Goal: Transaction & Acquisition: Purchase product/service

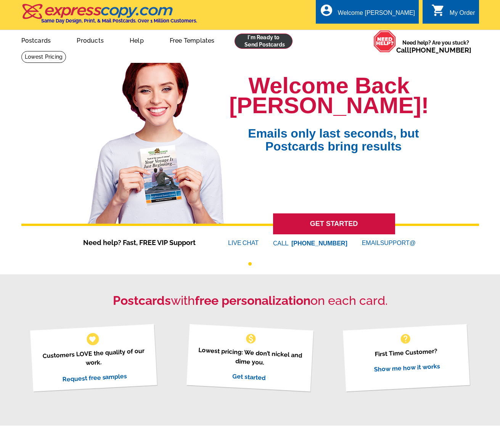
click at [266, 41] on link at bounding box center [264, 41] width 58 height 15
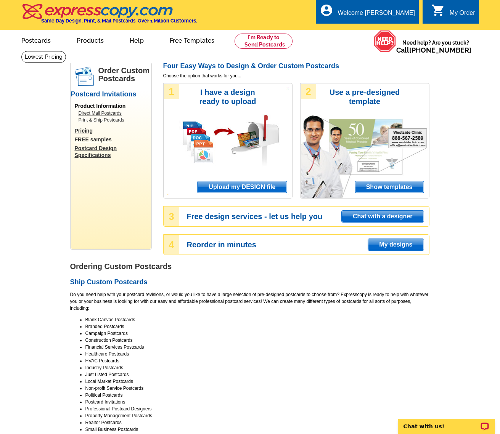
click at [242, 185] on span "Upload my DESIGN file" at bounding box center [242, 187] width 89 height 11
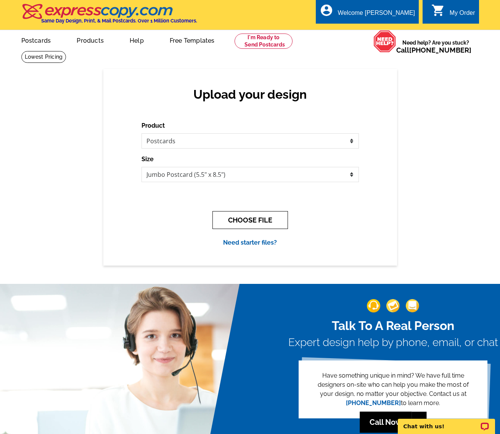
click at [253, 216] on button "CHOOSE FILE" at bounding box center [250, 220] width 76 height 18
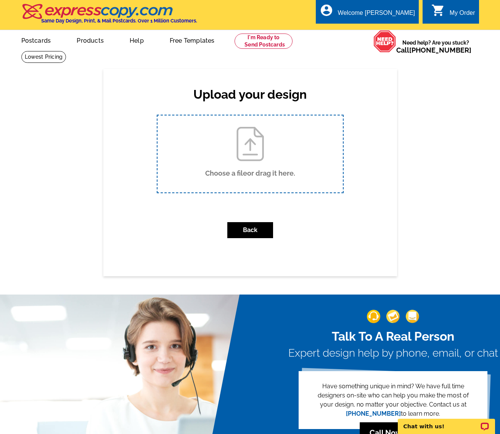
type input "C:\fakepath\Travel AgentF.pdf"
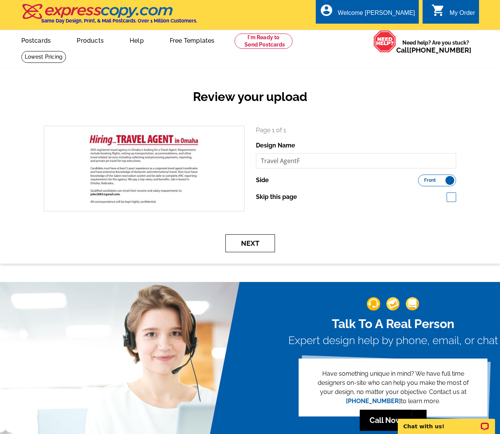
click at [253, 243] on button "Next" at bounding box center [250, 244] width 50 height 18
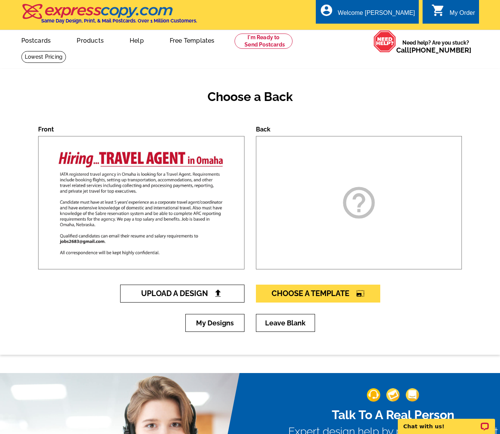
click at [212, 290] on span "Upload A Design" at bounding box center [182, 293] width 82 height 9
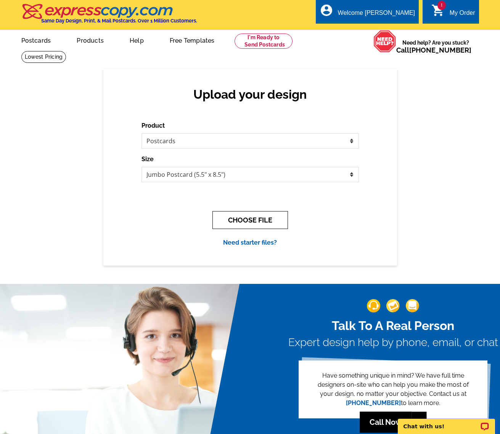
click at [259, 219] on button "CHOOSE FILE" at bounding box center [250, 220] width 76 height 18
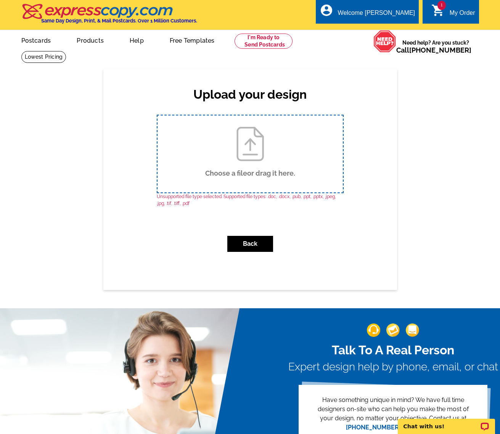
type input "C:\fakepath\Travel AgentB.pdf"
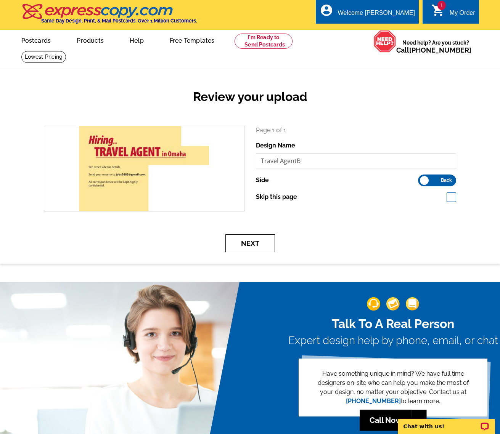
click at [253, 245] on button "Next" at bounding box center [250, 244] width 50 height 18
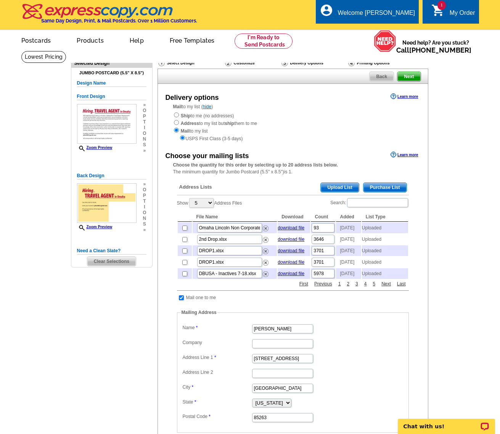
click at [339, 183] on span "Upload List" at bounding box center [340, 187] width 38 height 9
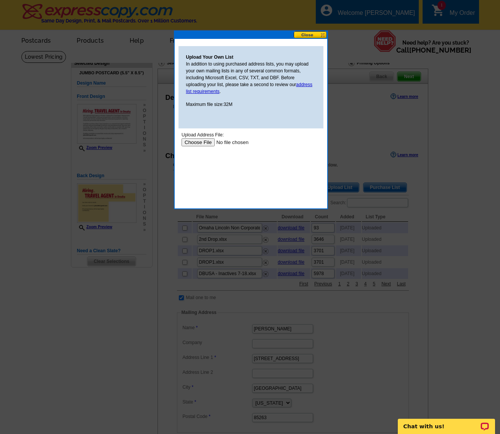
click at [197, 143] on input "file" at bounding box center [229, 142] width 97 height 8
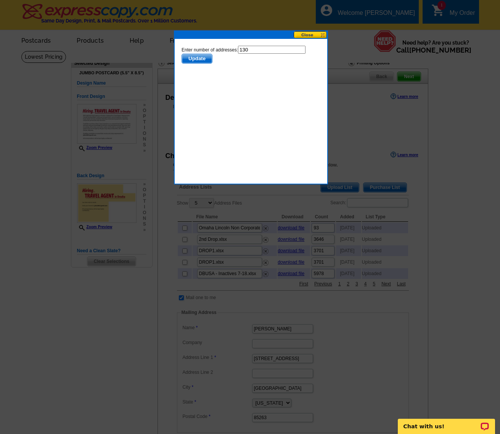
click at [310, 34] on button at bounding box center [311, 34] width 34 height 7
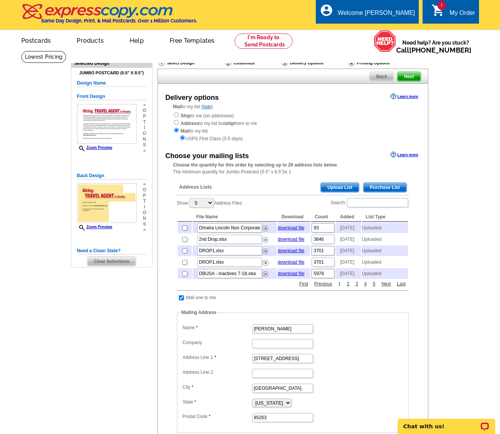
click at [339, 288] on link "1" at bounding box center [339, 284] width 6 height 7
click at [183, 226] on input "checkbox" at bounding box center [184, 228] width 5 height 5
checkbox input "true"
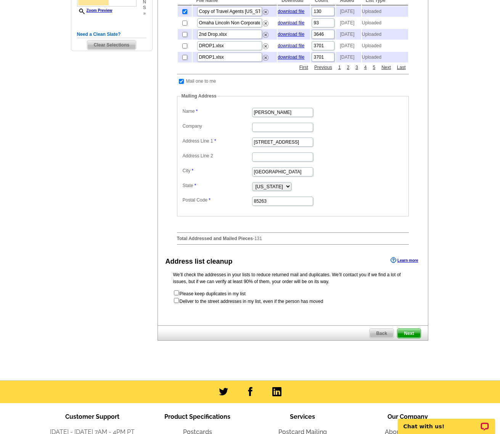
scroll to position [229, 0]
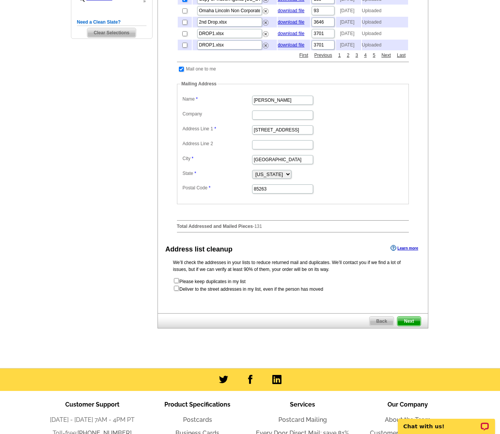
click at [408, 326] on span "Next" at bounding box center [408, 321] width 23 height 9
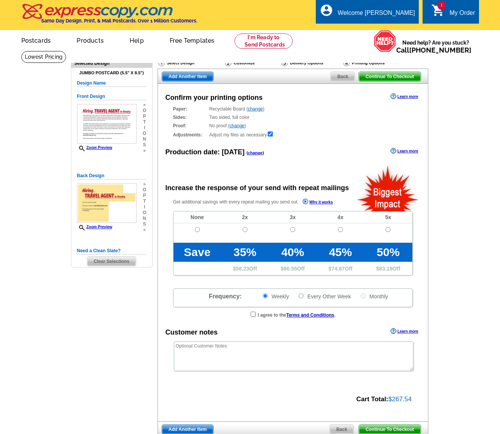
radio input "false"
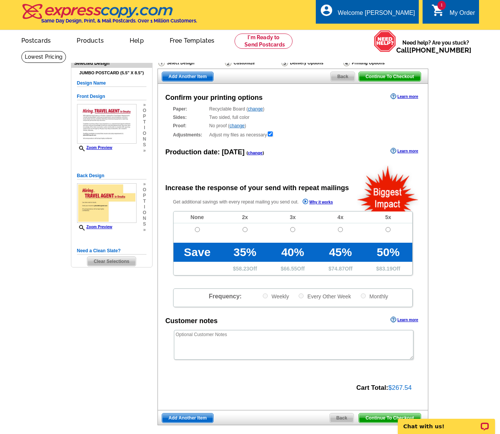
click at [198, 229] on input "radio" at bounding box center [197, 229] width 5 height 5
radio input "true"
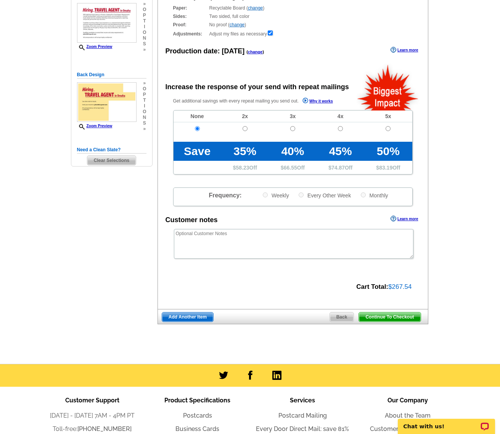
scroll to position [105, 0]
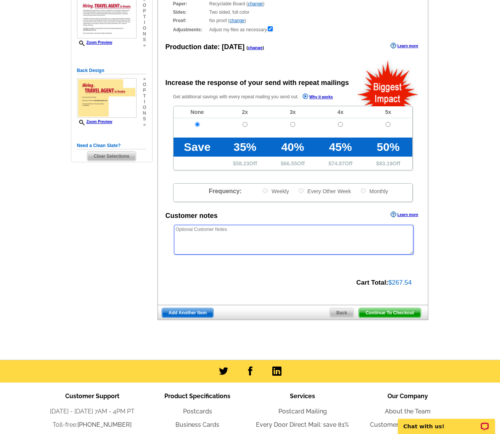
click at [211, 228] on textarea at bounding box center [294, 240] width 240 height 30
type textarea "Another Vin Gupta project"
click at [408, 311] on span "Continue To Checkout" at bounding box center [389, 313] width 61 height 9
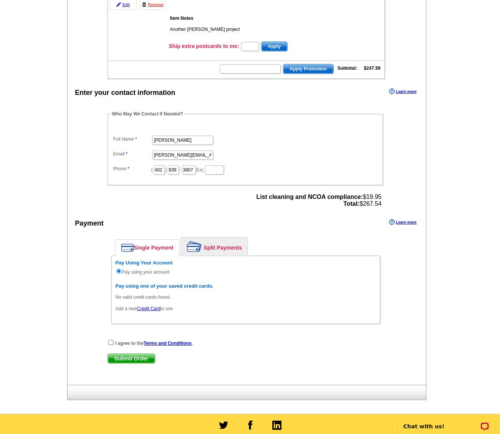
scroll to position [164, 0]
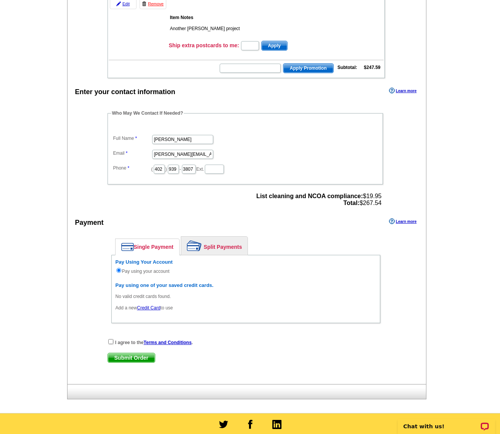
click at [111, 340] on input "checkbox" at bounding box center [110, 341] width 5 height 5
click at [111, 341] on input "checkbox" at bounding box center [110, 341] width 5 height 5
click at [139, 355] on span "Submit Order" at bounding box center [131, 358] width 47 height 9
click at [111, 340] on input "checkbox" at bounding box center [110, 341] width 5 height 5
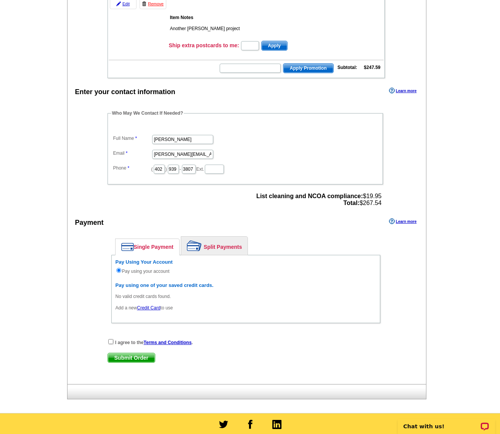
checkbox input "true"
click at [145, 355] on span "Submit Order" at bounding box center [131, 358] width 47 height 9
